Goal: Task Accomplishment & Management: Use online tool/utility

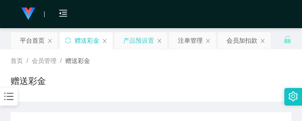
click at [140, 43] on div "产品预设置" at bounding box center [138, 40] width 31 height 17
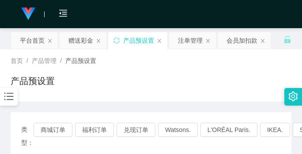
scroll to position [44, 0]
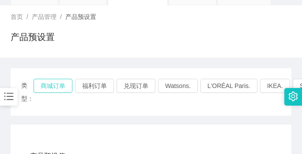
click at [58, 84] on button "商城订单" at bounding box center [53, 86] width 39 height 14
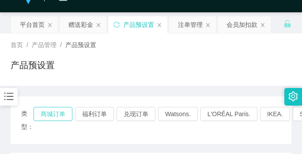
scroll to position [0, 0]
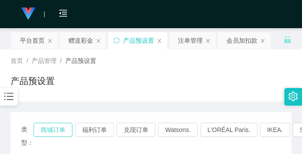
click at [57, 121] on button "商城订单" at bounding box center [53, 130] width 39 height 14
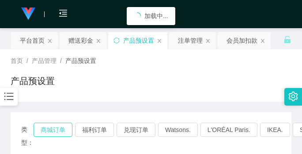
click at [57, 121] on button "商城订单" at bounding box center [53, 130] width 39 height 14
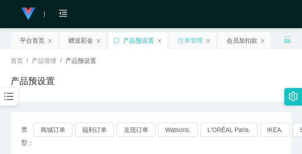
click at [187, 40] on div "注单管理" at bounding box center [190, 40] width 25 height 17
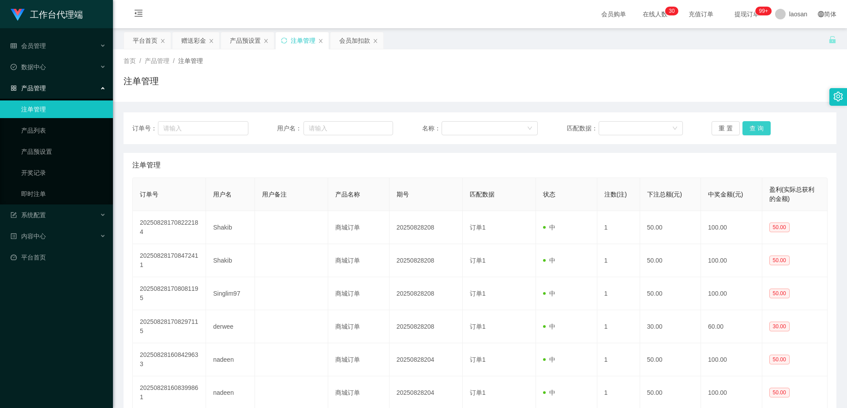
click at [301, 121] on button "查 询" at bounding box center [756, 128] width 28 height 14
click at [301, 121] on button "查 询" at bounding box center [761, 128] width 38 height 14
click at [301, 121] on div "重 置 查 询" at bounding box center [769, 128] width 116 height 14
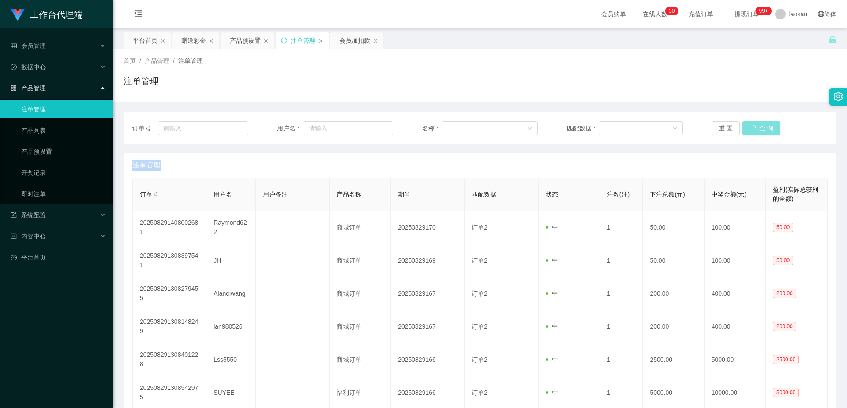
click at [301, 121] on div "重 置 查 询" at bounding box center [769, 128] width 116 height 14
click at [301, 121] on button "查 询" at bounding box center [756, 128] width 28 height 14
click at [301, 121] on div "重 置 查 询" at bounding box center [769, 128] width 116 height 14
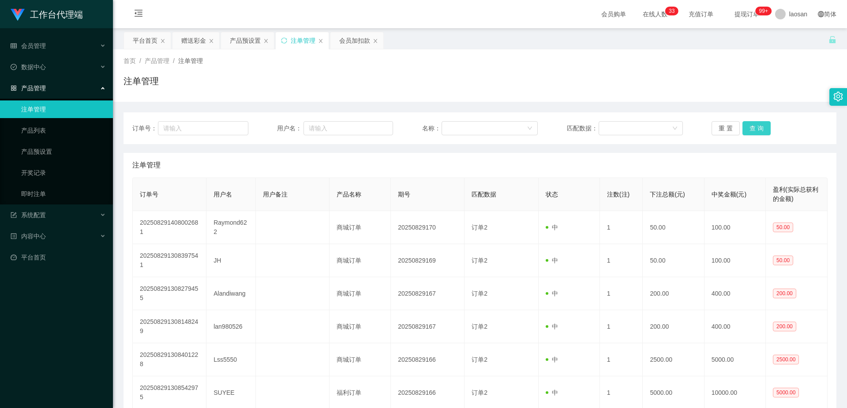
click at [301, 121] on button "查 询" at bounding box center [756, 128] width 28 height 14
click at [301, 121] on div "重 置 查 询" at bounding box center [769, 128] width 116 height 14
click at [301, 121] on button "查 询" at bounding box center [756, 128] width 28 height 14
click at [301, 121] on div "重 置 查 询" at bounding box center [769, 128] width 116 height 14
click at [301, 121] on button "查 询" at bounding box center [756, 128] width 28 height 14
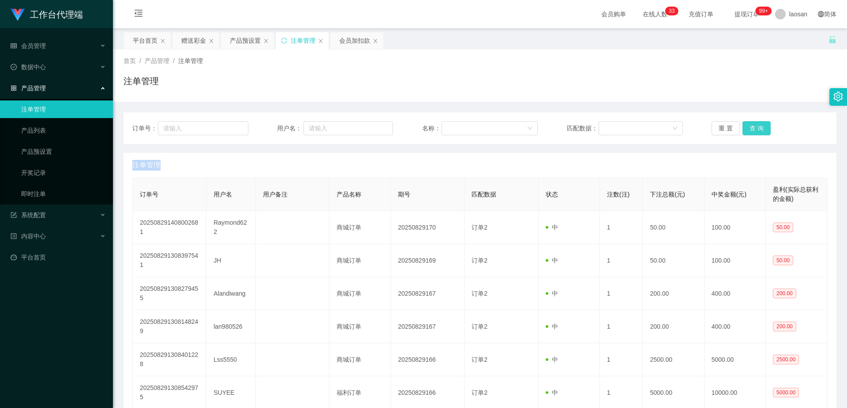
click at [301, 121] on button "查 询" at bounding box center [756, 128] width 28 height 14
click at [301, 121] on div "重 置 查 询" at bounding box center [769, 128] width 116 height 14
click at [301, 121] on button "查 询" at bounding box center [761, 128] width 38 height 14
click at [301, 121] on div "重 置 查 询" at bounding box center [769, 128] width 116 height 14
click at [301, 121] on button "查 询" at bounding box center [756, 128] width 28 height 14
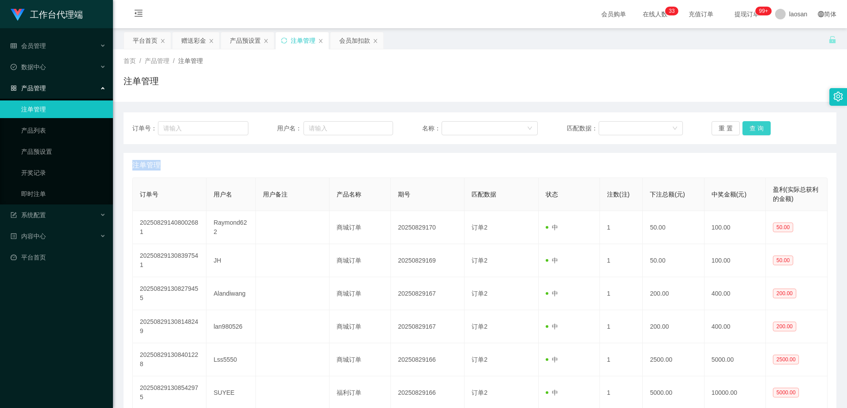
click at [301, 121] on button "查 询" at bounding box center [756, 128] width 28 height 14
click at [301, 121] on div "重 置 查 询" at bounding box center [769, 128] width 116 height 14
click at [301, 121] on button "查 询" at bounding box center [756, 128] width 28 height 14
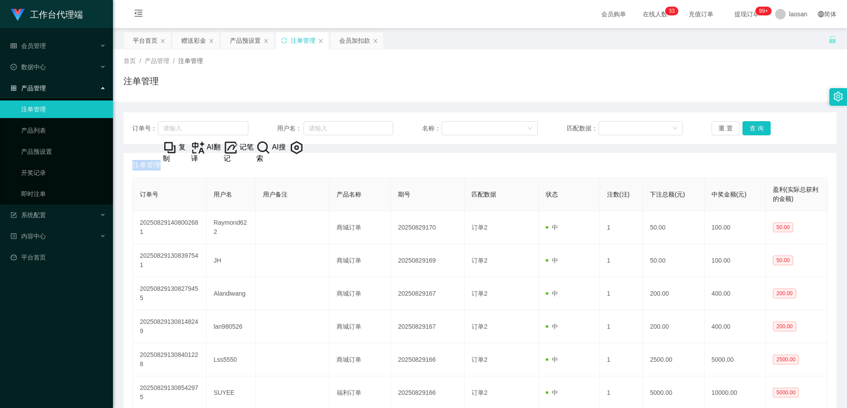
click at [301, 121] on div "重 置 查 询" at bounding box center [769, 128] width 116 height 14
click at [301, 121] on button "查 询" at bounding box center [756, 128] width 28 height 14
click at [301, 121] on div "重 置 查 询" at bounding box center [769, 128] width 116 height 14
click at [301, 121] on button "查 询" at bounding box center [756, 128] width 28 height 14
click at [301, 121] on div "重 置 查 询" at bounding box center [769, 128] width 116 height 14
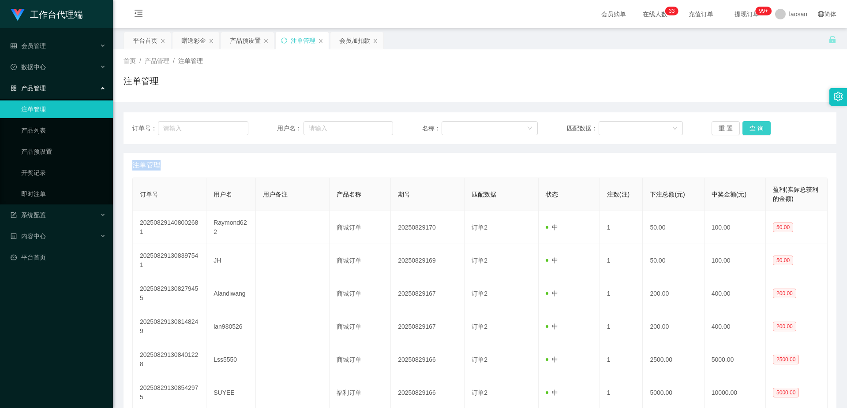
click at [301, 121] on button "查 询" at bounding box center [756, 128] width 28 height 14
click at [301, 121] on div "重 置 查 询" at bounding box center [769, 128] width 116 height 14
click at [301, 121] on button "查 询" at bounding box center [756, 128] width 28 height 14
click at [301, 121] on div "重 置 查 询" at bounding box center [769, 128] width 116 height 14
click at [301, 121] on button "查 询" at bounding box center [756, 128] width 28 height 14
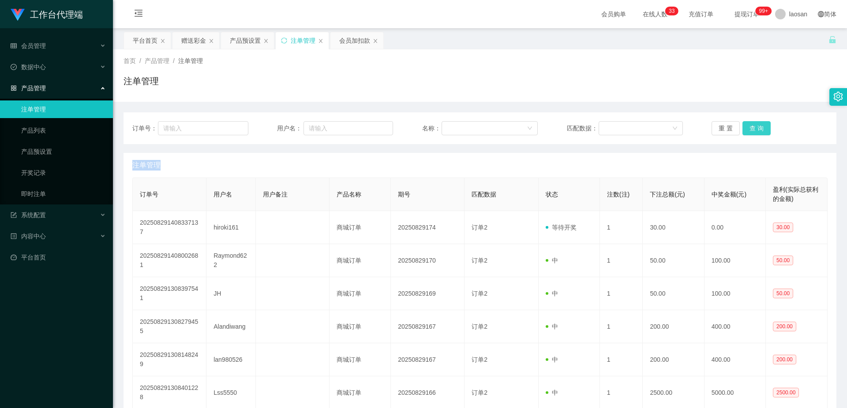
click at [301, 121] on button "查 询" at bounding box center [756, 128] width 28 height 14
click at [301, 121] on div "重 置 查 询" at bounding box center [769, 128] width 116 height 14
click at [301, 121] on button "查 询" at bounding box center [756, 128] width 28 height 14
click at [301, 121] on div "重 置 查 询" at bounding box center [769, 128] width 116 height 14
click at [301, 121] on button "查 询" at bounding box center [756, 128] width 28 height 14
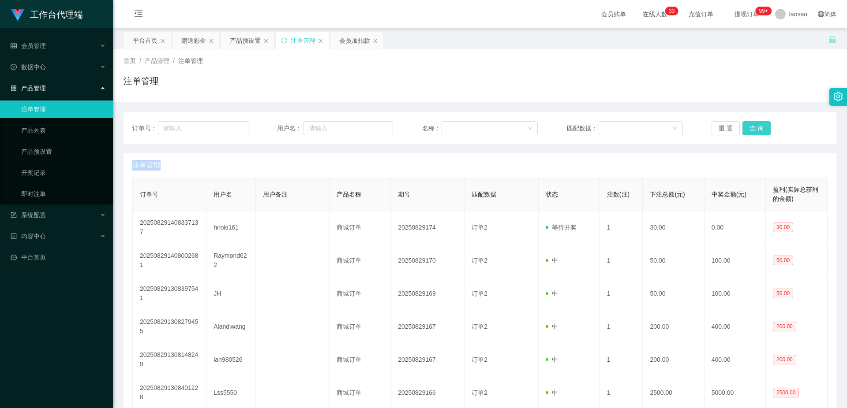
click at [301, 121] on div "重 置 查 询" at bounding box center [769, 128] width 116 height 14
click at [301, 121] on button "查 询" at bounding box center [756, 128] width 28 height 14
click at [301, 121] on div "重 置 查 询" at bounding box center [769, 128] width 116 height 14
click at [301, 121] on button "查 询" at bounding box center [756, 128] width 28 height 14
click at [301, 121] on div "重 置 查 询" at bounding box center [769, 128] width 116 height 14
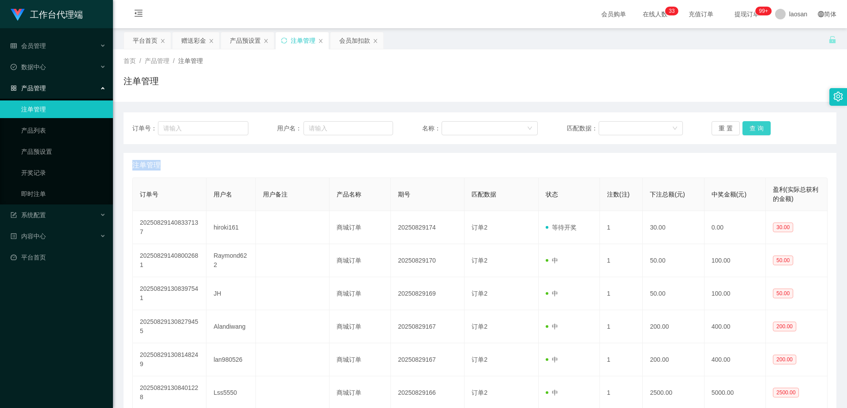
click at [301, 121] on button "查 询" at bounding box center [756, 128] width 28 height 14
click at [301, 121] on div "重 置 查 询" at bounding box center [769, 128] width 116 height 14
click at [301, 121] on button "查 询" at bounding box center [756, 128] width 28 height 14
click at [301, 121] on div "重 置 查 询" at bounding box center [769, 128] width 116 height 14
click at [301, 121] on button "查 询" at bounding box center [756, 128] width 28 height 14
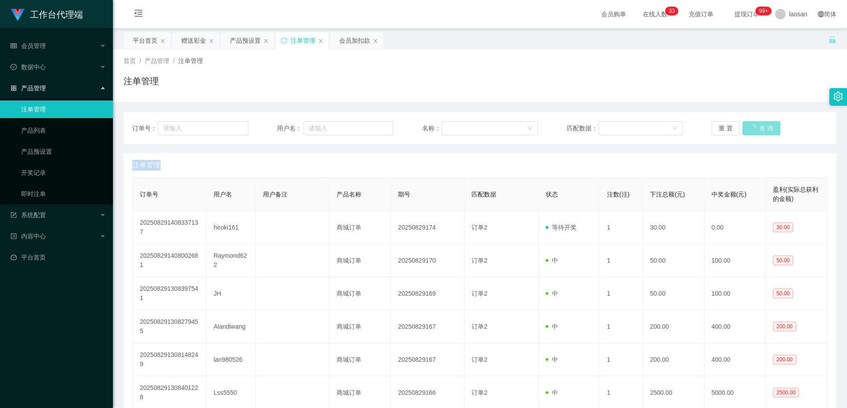
click at [301, 121] on div "重 置 查 询" at bounding box center [769, 128] width 116 height 14
click at [301, 121] on button "查 询" at bounding box center [756, 128] width 28 height 14
click at [301, 121] on div "重 置 查 询" at bounding box center [769, 128] width 116 height 14
click at [301, 121] on button "查 询" at bounding box center [756, 128] width 28 height 14
click at [301, 121] on div "重 置 查 询" at bounding box center [769, 128] width 116 height 14
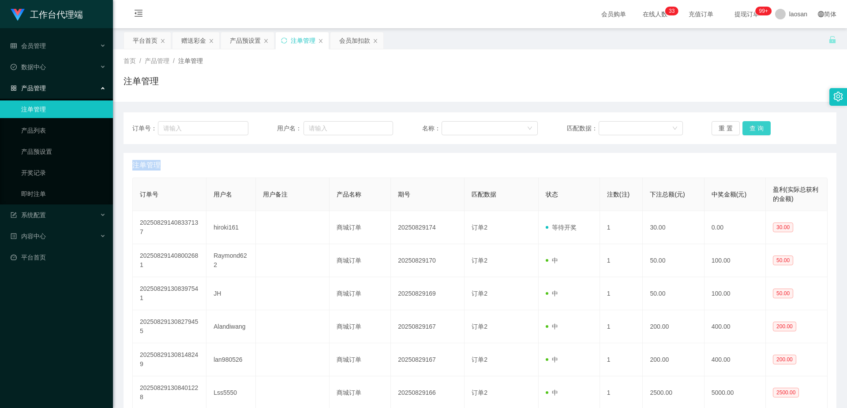
click at [301, 121] on button "查 询" at bounding box center [756, 128] width 28 height 14
click at [301, 121] on div "重 置 查 询" at bounding box center [769, 128] width 116 height 14
click at [301, 121] on button "查 询" at bounding box center [756, 128] width 28 height 14
click at [301, 121] on div "重 置 查 询" at bounding box center [769, 128] width 116 height 14
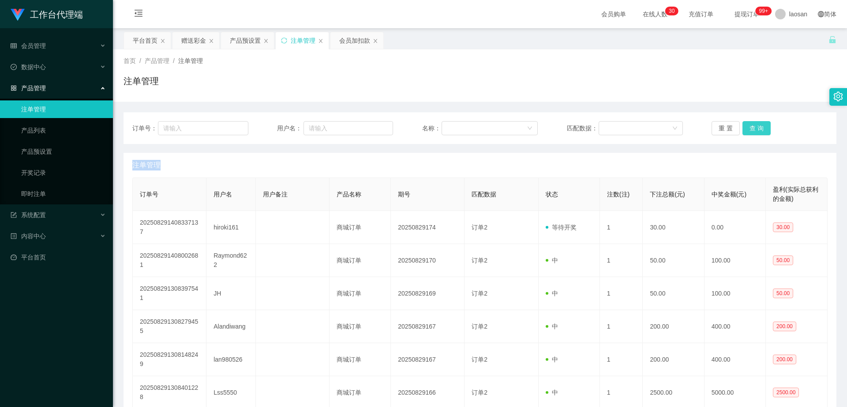
click at [301, 121] on button "查 询" at bounding box center [756, 128] width 28 height 14
click at [301, 121] on div "重 置 查 询" at bounding box center [769, 128] width 116 height 14
click at [301, 121] on button "查 询" at bounding box center [756, 128] width 28 height 14
click at [301, 121] on div "重 置 查 询" at bounding box center [769, 128] width 116 height 14
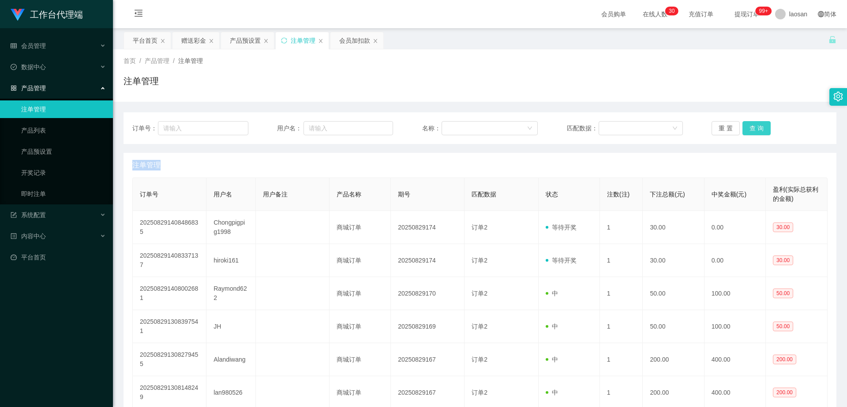
click at [301, 121] on button "查 询" at bounding box center [756, 128] width 28 height 14
click at [301, 121] on div "重 置 查 询" at bounding box center [769, 128] width 116 height 14
click at [301, 121] on button "查 询" at bounding box center [761, 128] width 38 height 14
click at [301, 121] on div "重 置 查 询" at bounding box center [769, 128] width 116 height 14
click at [301, 121] on button "查 询" at bounding box center [756, 128] width 28 height 14
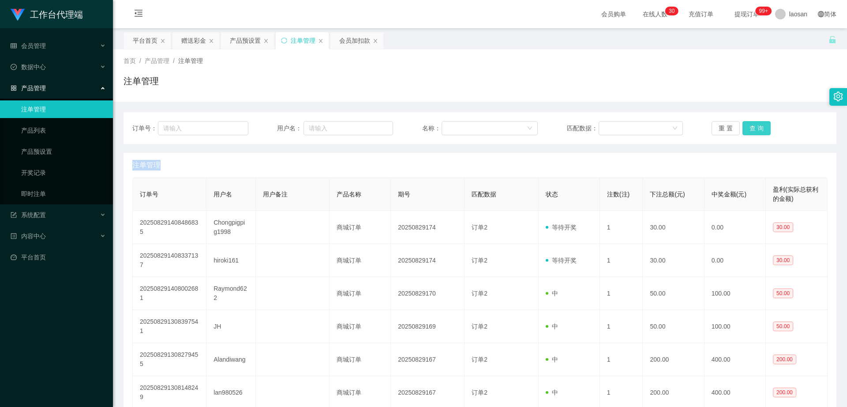
click at [301, 121] on div "重 置 查 询" at bounding box center [769, 128] width 116 height 14
click at [301, 121] on button "查 询" at bounding box center [756, 128] width 28 height 14
click at [301, 121] on div "重 置 查 询" at bounding box center [769, 128] width 116 height 14
click at [301, 121] on button "查 询" at bounding box center [761, 128] width 38 height 14
click at [301, 121] on div "重 置 查 询" at bounding box center [769, 128] width 116 height 14
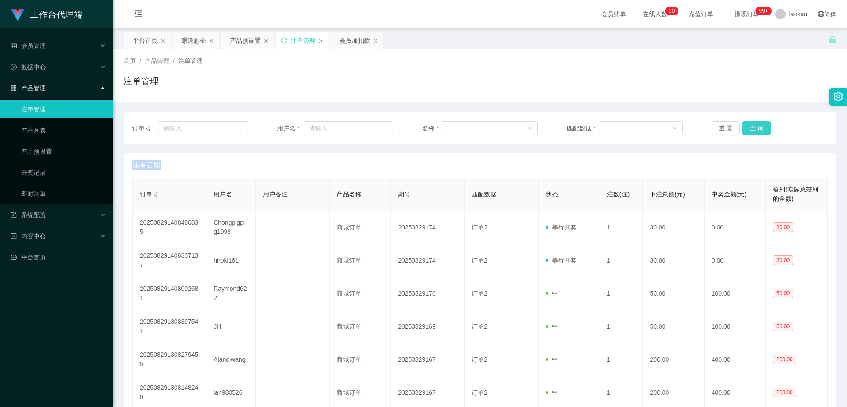
click at [301, 121] on button "查 询" at bounding box center [756, 128] width 28 height 14
click at [301, 121] on div "重 置 查 询" at bounding box center [769, 128] width 116 height 14
drag, startPoint x: 750, startPoint y: 124, endPoint x: 767, endPoint y: 65, distance: 62.0
click at [301, 121] on button "查 询" at bounding box center [756, 128] width 28 height 14
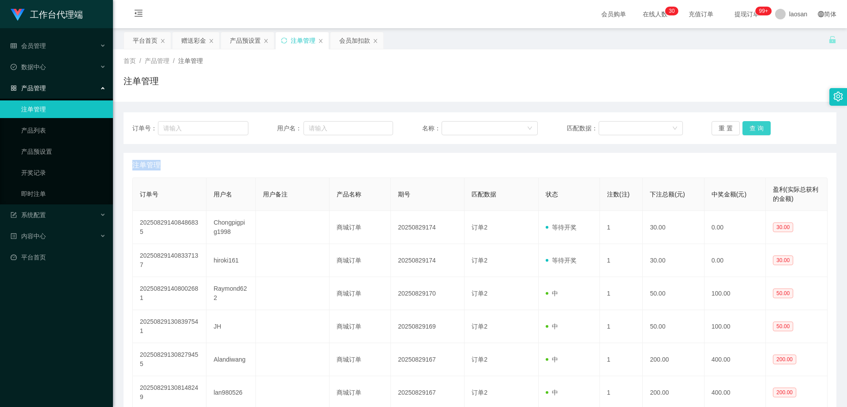
click at [301, 121] on div "重 置 查 询" at bounding box center [769, 128] width 116 height 14
click at [301, 121] on button "查 询" at bounding box center [756, 128] width 28 height 14
click at [301, 121] on div "重 置 查 询" at bounding box center [769, 128] width 116 height 14
click at [301, 121] on button "查 询" at bounding box center [756, 128] width 28 height 14
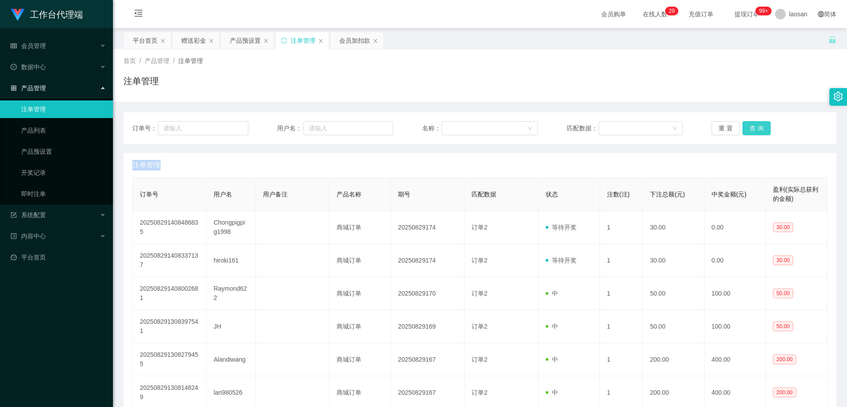
click at [301, 121] on div "重 置 查 询" at bounding box center [769, 128] width 116 height 14
click at [301, 121] on button "查 询" at bounding box center [756, 128] width 28 height 14
click at [301, 121] on div "重 置 查 询" at bounding box center [769, 128] width 116 height 14
click at [301, 121] on button "查 询" at bounding box center [756, 128] width 28 height 14
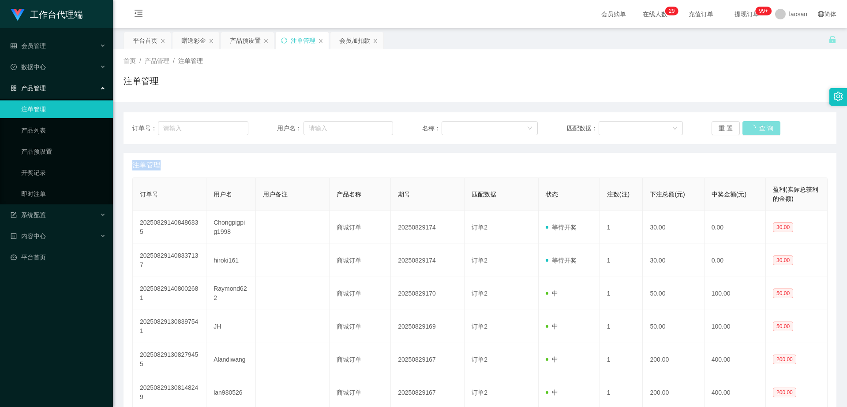
click at [301, 121] on div "重 置 查 询" at bounding box center [769, 128] width 116 height 14
click at [301, 121] on button "查 询" at bounding box center [761, 128] width 38 height 14
click at [301, 121] on div "重 置 查 询" at bounding box center [769, 128] width 116 height 14
click at [301, 121] on button "查 询" at bounding box center [756, 128] width 28 height 14
click at [301, 121] on div "重 置 查 询" at bounding box center [769, 128] width 116 height 14
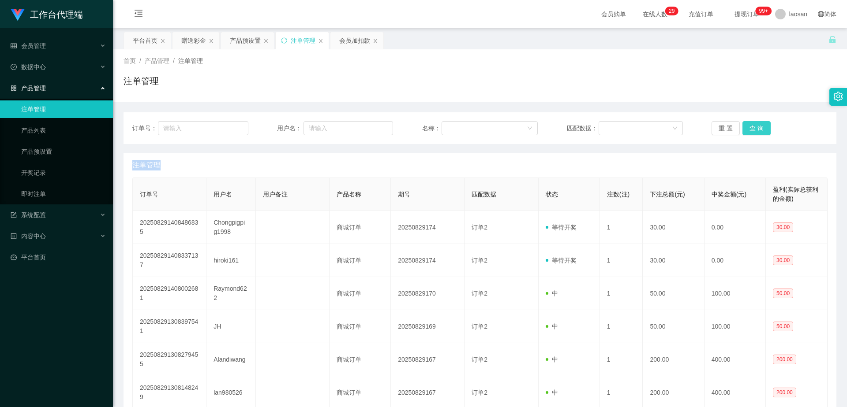
click at [301, 121] on button "查 询" at bounding box center [756, 128] width 28 height 14
click at [301, 121] on div "重 置 查 询" at bounding box center [769, 128] width 116 height 14
click at [301, 121] on button "查 询" at bounding box center [756, 128] width 28 height 14
click at [301, 121] on div "重 置 查 询" at bounding box center [769, 128] width 116 height 14
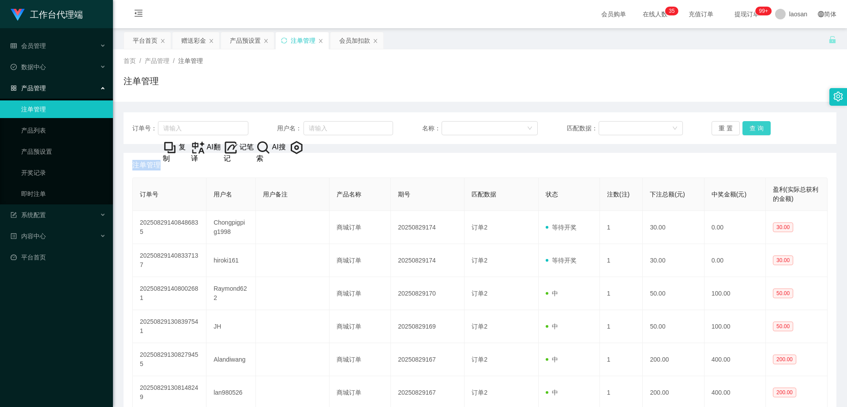
click at [301, 121] on button "查 询" at bounding box center [756, 128] width 28 height 14
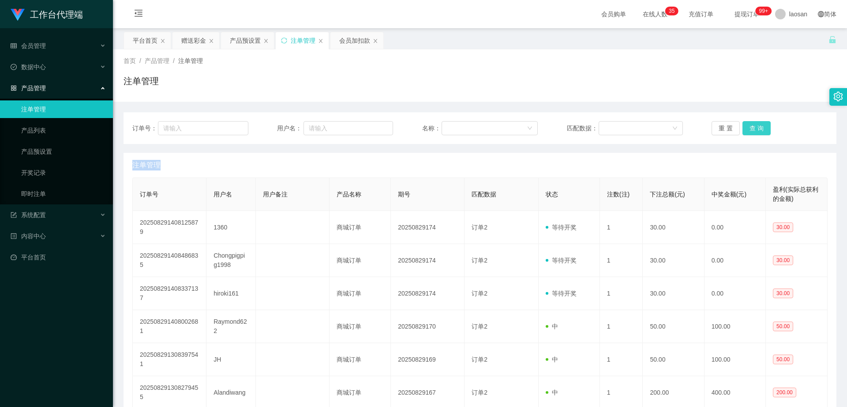
click at [301, 121] on div "重 置 查 询" at bounding box center [769, 128] width 116 height 14
click at [301, 121] on button "查 询" at bounding box center [756, 128] width 28 height 14
click at [301, 121] on div "重 置 查 询" at bounding box center [769, 128] width 116 height 14
click at [301, 121] on button "查 询" at bounding box center [756, 128] width 28 height 14
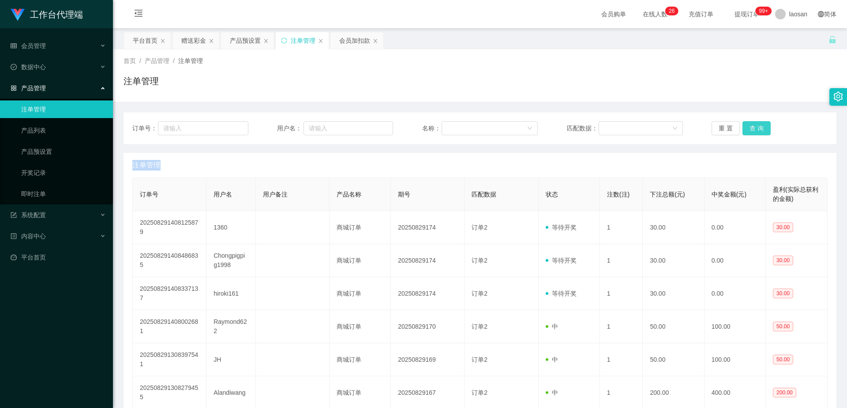
click at [301, 121] on button "查 询" at bounding box center [756, 128] width 28 height 14
click at [301, 121] on div "重 置 查 询" at bounding box center [769, 128] width 116 height 14
click at [301, 121] on button "查 询" at bounding box center [756, 128] width 28 height 14
click at [301, 121] on div "重 置 查 询" at bounding box center [769, 128] width 116 height 14
click at [301, 121] on button "查 询" at bounding box center [756, 128] width 28 height 14
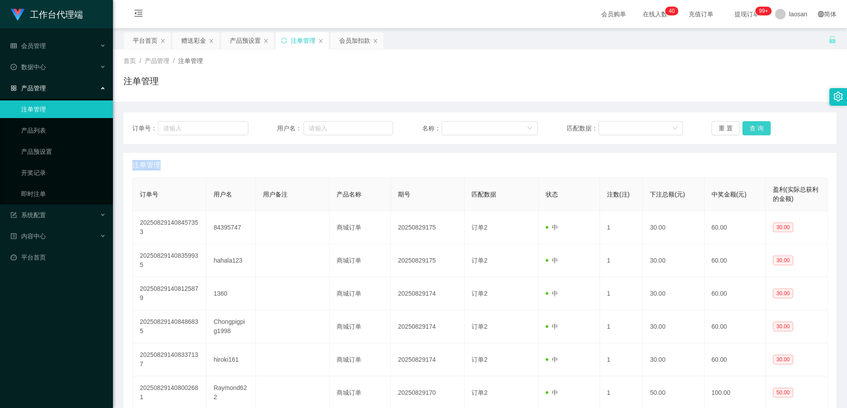
click at [301, 121] on button "查 询" at bounding box center [756, 128] width 28 height 14
click at [301, 121] on div "重 置 查 询" at bounding box center [769, 128] width 116 height 14
click at [243, 43] on div "产品预设置" at bounding box center [245, 40] width 31 height 17
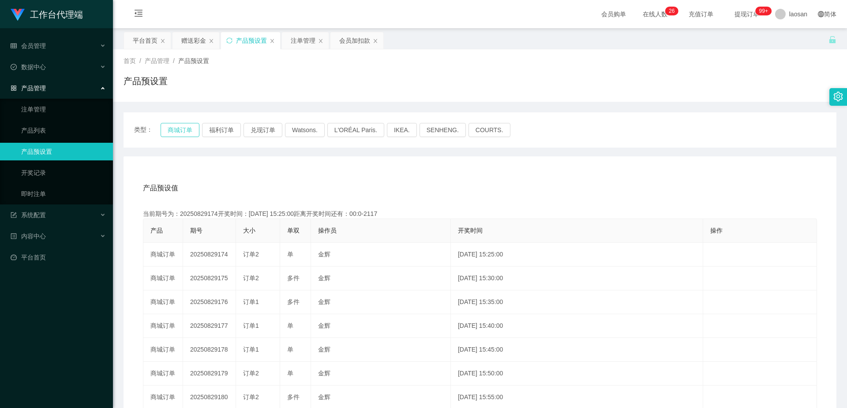
click at [183, 121] on button "商城订单" at bounding box center [180, 130] width 39 height 14
click at [301, 43] on div "注单管理" at bounding box center [303, 40] width 25 height 17
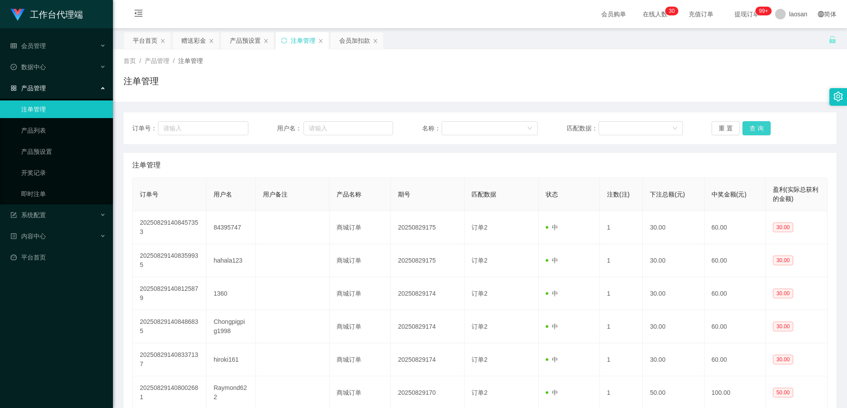
click at [301, 121] on button "查 询" at bounding box center [756, 128] width 28 height 14
click at [301, 121] on div "重 置 查 询" at bounding box center [769, 128] width 116 height 14
click at [301, 121] on button "查 询" at bounding box center [756, 128] width 28 height 14
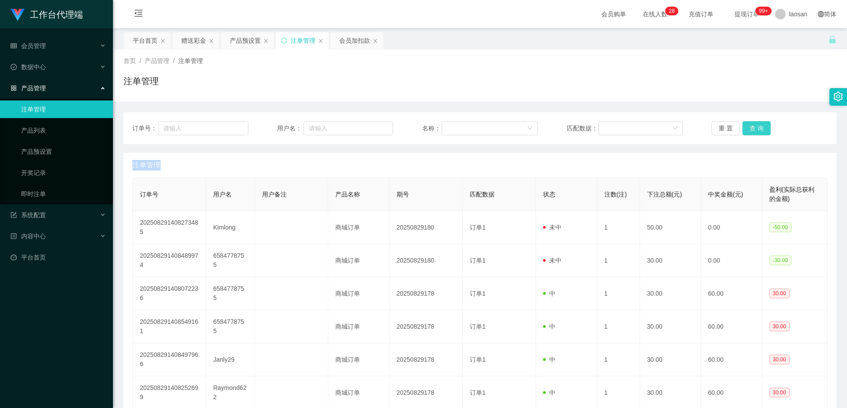
click at [301, 121] on div "重 置 查 询" at bounding box center [769, 128] width 116 height 14
click at [301, 121] on button "查 询" at bounding box center [756, 128] width 28 height 14
click at [301, 121] on div "重 置 查 询" at bounding box center [769, 128] width 116 height 14
click at [301, 121] on button "查 询" at bounding box center [756, 128] width 28 height 14
click at [301, 121] on div "重 置 查 询" at bounding box center [769, 128] width 116 height 14
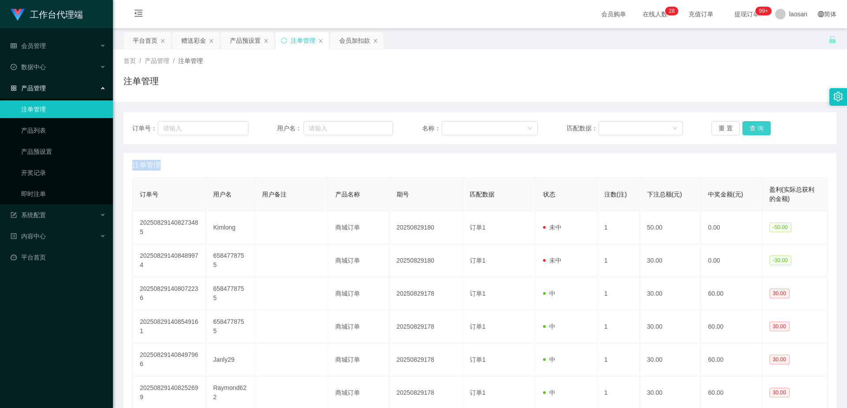
click at [301, 121] on button "查 询" at bounding box center [756, 128] width 28 height 14
click at [301, 121] on button "查 询" at bounding box center [761, 128] width 38 height 14
click at [301, 121] on button "查 询" at bounding box center [756, 128] width 28 height 14
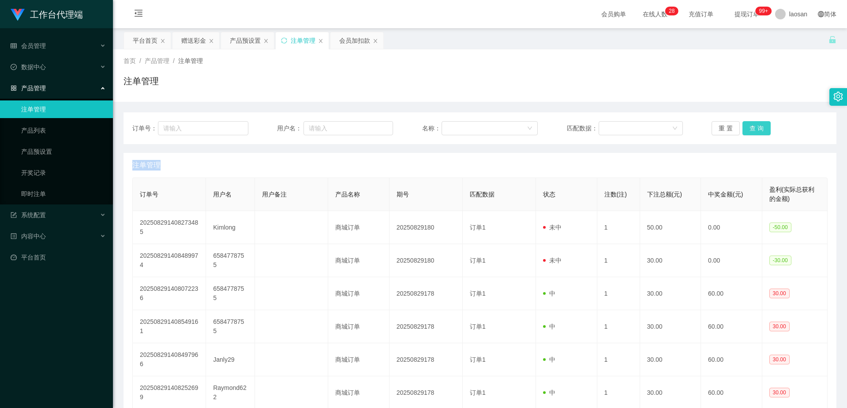
click at [301, 121] on button "查 询" at bounding box center [756, 128] width 28 height 14
click at [301, 121] on div "重 置 查 询" at bounding box center [769, 128] width 116 height 14
click at [301, 121] on button "查 询" at bounding box center [756, 128] width 28 height 14
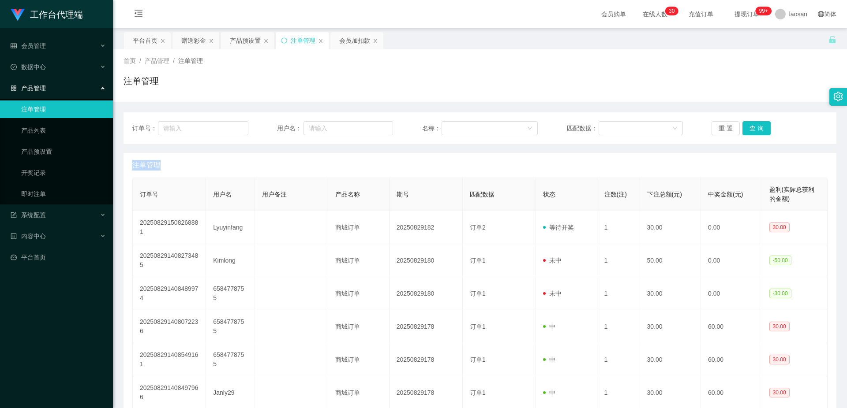
click at [301, 121] on div "重 置 查 询" at bounding box center [769, 128] width 116 height 14
click at [301, 121] on button "查 询" at bounding box center [756, 128] width 28 height 14
click at [301, 121] on div "重 置 查 询" at bounding box center [769, 128] width 116 height 14
click at [301, 121] on button "查 询" at bounding box center [756, 128] width 28 height 14
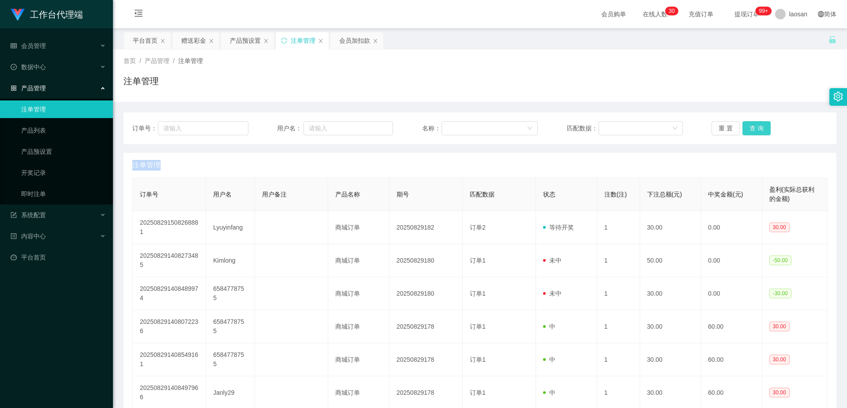
click at [301, 121] on button "查 询" at bounding box center [756, 128] width 28 height 14
click at [301, 121] on div "重 置 查 询" at bounding box center [769, 128] width 116 height 14
click at [301, 121] on button "查 询" at bounding box center [756, 128] width 28 height 14
click at [301, 121] on div "重 置 查 询" at bounding box center [769, 128] width 116 height 14
click at [301, 121] on button "查 询" at bounding box center [756, 128] width 28 height 14
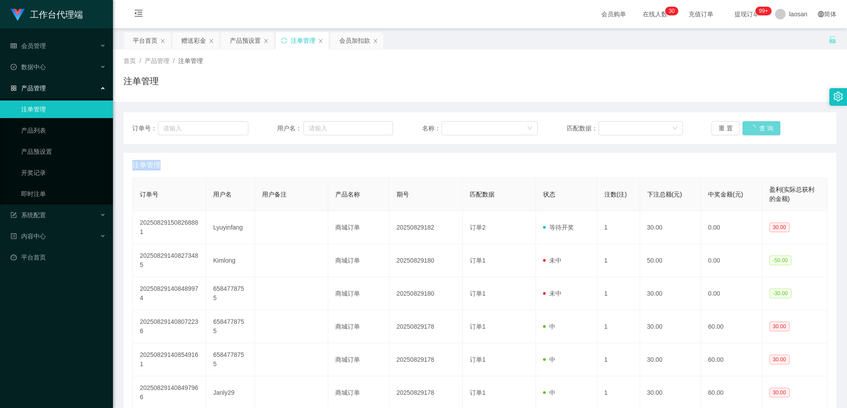
click at [301, 121] on div "重 置 查 询" at bounding box center [769, 128] width 116 height 14
click at [301, 121] on button "查 询" at bounding box center [756, 128] width 28 height 14
click at [301, 121] on div "重 置 查 询" at bounding box center [769, 128] width 116 height 14
click at [301, 121] on button "查 询" at bounding box center [756, 128] width 28 height 14
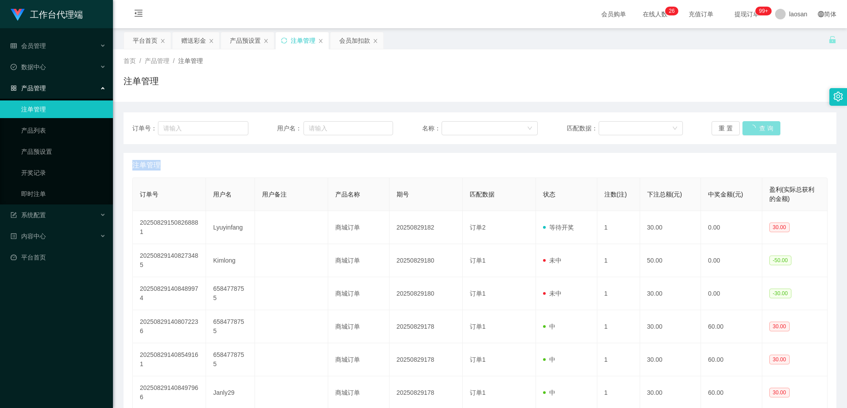
click at [301, 121] on button "查 询" at bounding box center [761, 128] width 38 height 14
click at [301, 121] on div "重 置 查 询" at bounding box center [769, 128] width 116 height 14
click at [301, 121] on button "查 询" at bounding box center [756, 128] width 28 height 14
